Goal: Check status

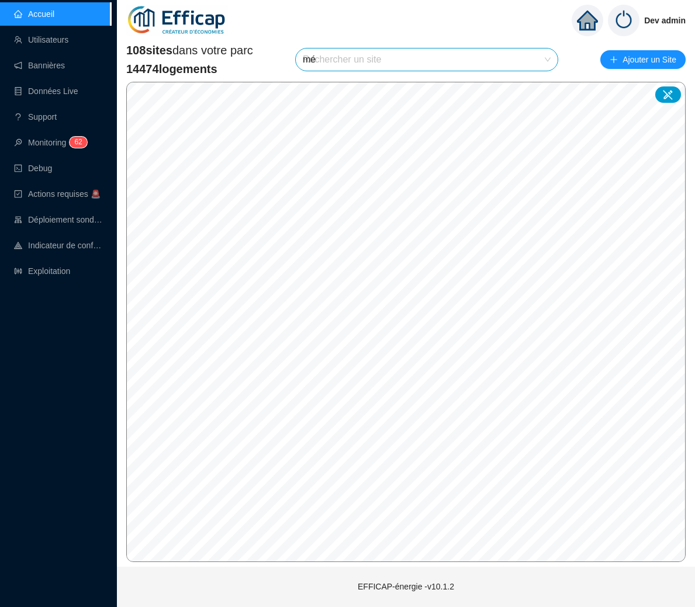
type input "mér"
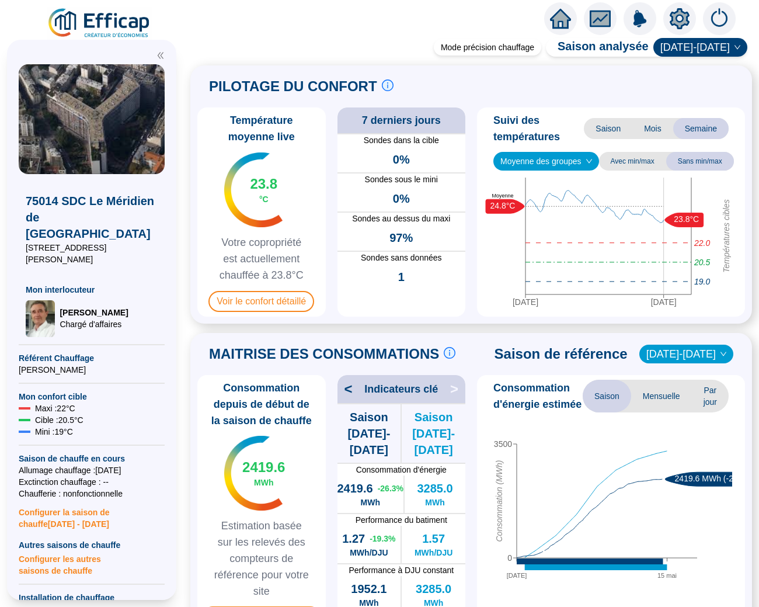
scroll to position [-2, 0]
click at [372, 142] on span "Sondes dans la cible" at bounding box center [402, 140] width 129 height 12
drag, startPoint x: 372, startPoint y: 142, endPoint x: 425, endPoint y: 143, distance: 53.2
click at [425, 143] on span "Sondes dans la cible" at bounding box center [402, 140] width 129 height 12
copy span "Sondes dans la cible"
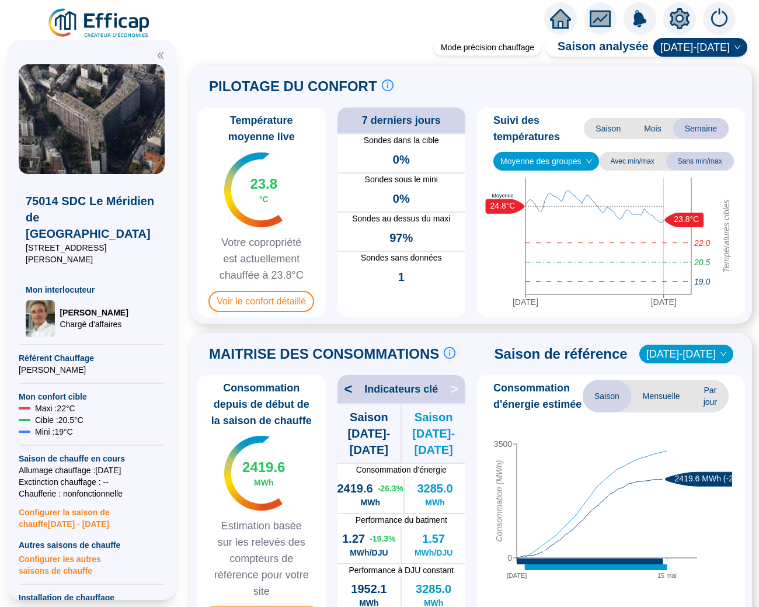
click at [428, 214] on span "Sondes au dessus du maxi" at bounding box center [402, 219] width 129 height 12
